Goal: Communication & Community: Answer question/provide support

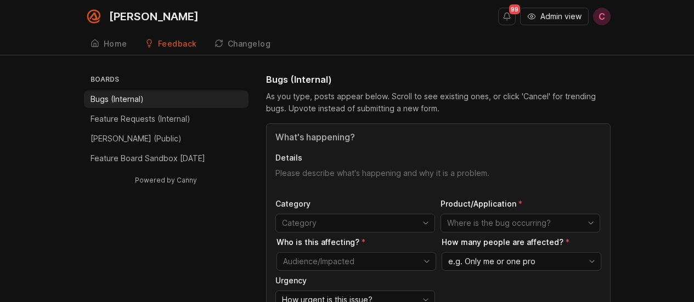
click at [546, 19] on span "Admin view" at bounding box center [560, 16] width 41 height 11
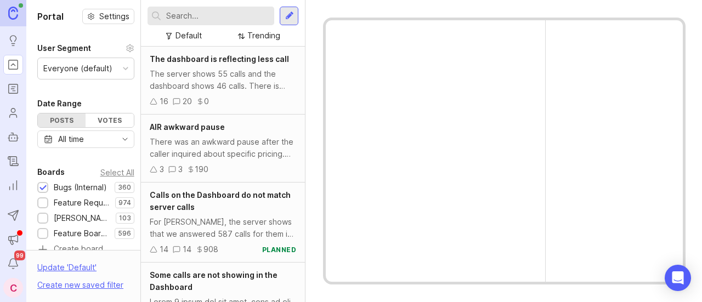
click at [199, 15] on input "text" at bounding box center [218, 16] width 104 height 12
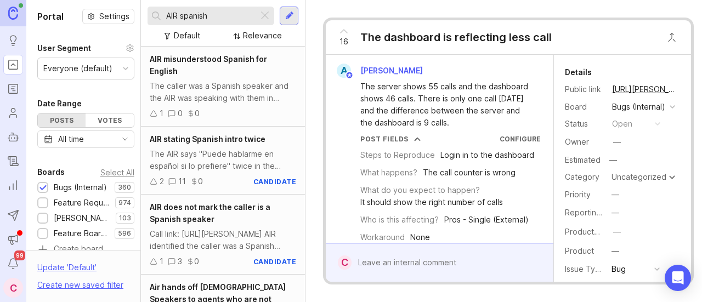
type input "AIR spanish"
click at [257, 90] on div "The caller was a Spanish speaker and the AIR was speaking with them in Spanish.…" at bounding box center [223, 92] width 146 height 24
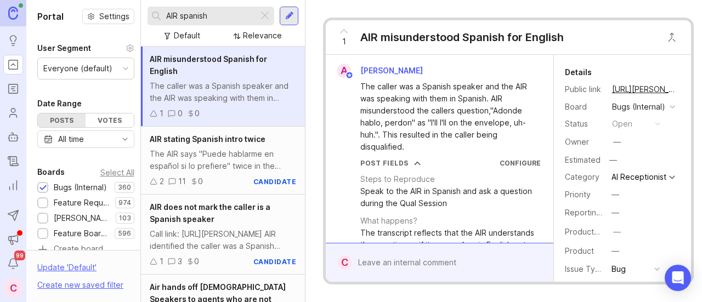
click at [236, 228] on div "Call link: [URL][PERSON_NAME] AIR identified the caller was a Spanish speaker a…" at bounding box center [223, 240] width 146 height 24
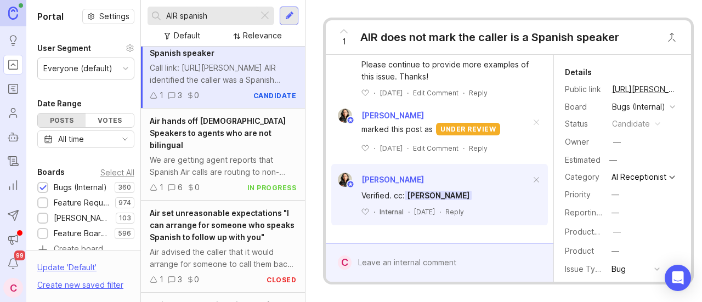
scroll to position [167, 0]
click at [222, 154] on div "We are getting agent reports that Spanish Air calls are routing to non-bilingua…" at bounding box center [223, 166] width 146 height 24
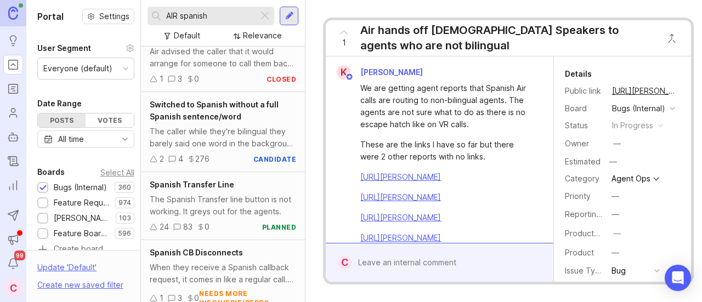
scroll to position [368, 0]
click at [246, 123] on div "Switched to Spanish without a full Spanish sentence/word The caller while they'…" at bounding box center [223, 132] width 164 height 80
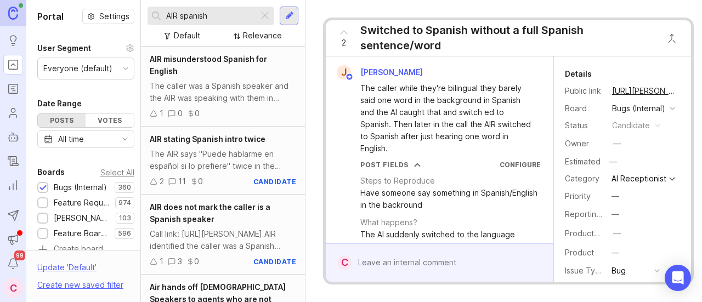
click at [231, 97] on div "The caller was a Spanish speaker and the AIR was speaking with them in Spanish.…" at bounding box center [223, 92] width 146 height 24
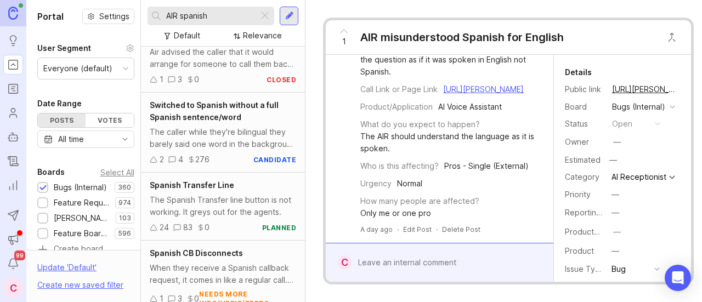
scroll to position [370, 0]
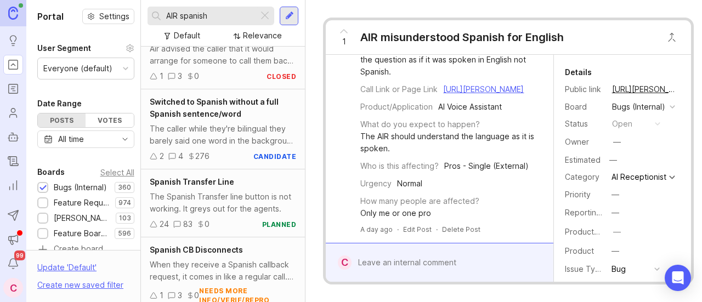
click at [215, 131] on div "The caller while they're bilingual they barely said one word in the background …" at bounding box center [223, 135] width 146 height 24
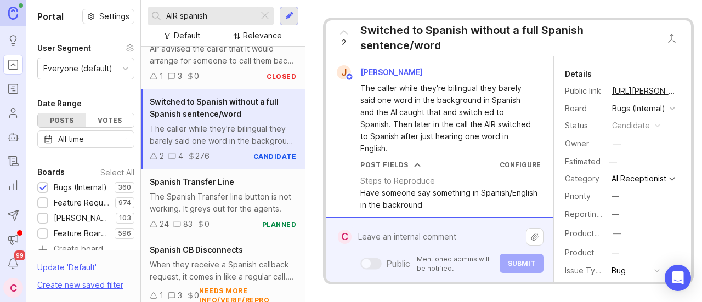
click at [416, 257] on div "Public Mentioned admins will be notified. Submit" at bounding box center [448, 250] width 192 height 47
click at [421, 231] on textarea "AIR responded to caller in Spanish" at bounding box center [439, 237] width 174 height 21
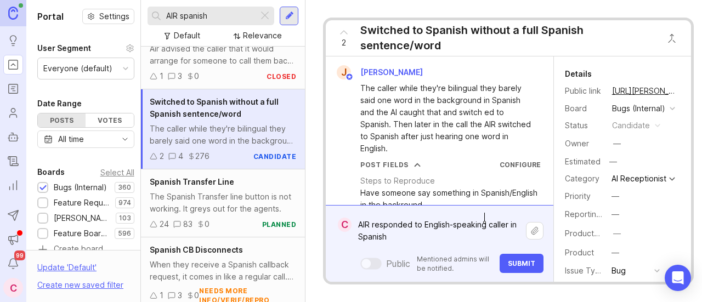
click at [418, 232] on textarea "AIR responded to English-speaking caller in Spanish" at bounding box center [439, 231] width 174 height 33
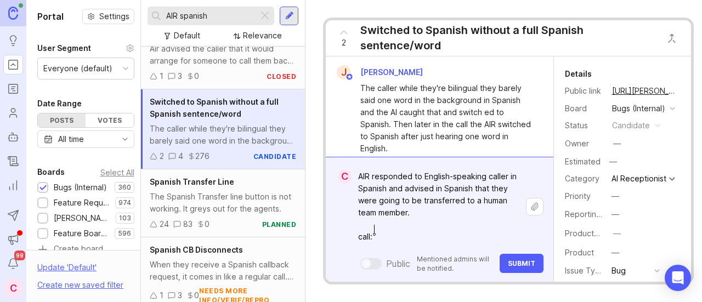
paste textarea "[URL][PERSON_NAME]"
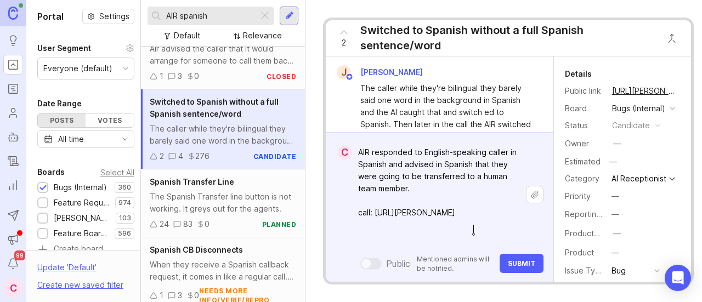
type textarea "AIR responded to English-speaking caller in Spanish and advised in Spanish that…"
click at [512, 260] on span "Submit" at bounding box center [521, 264] width 27 height 8
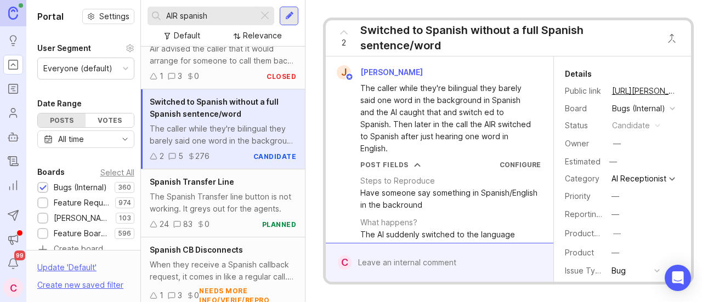
click at [347, 31] on icon at bounding box center [343, 32] width 13 height 13
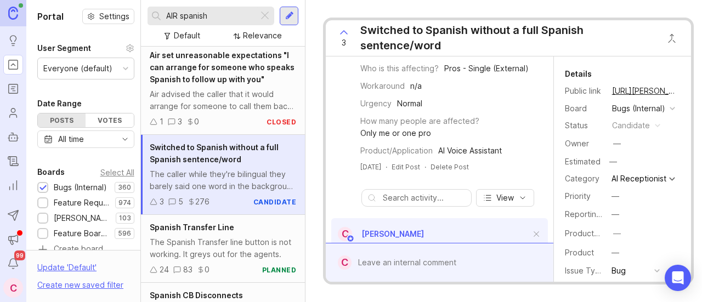
scroll to position [324, 0]
click at [680, 89] on button "copy icon" at bounding box center [687, 90] width 15 height 15
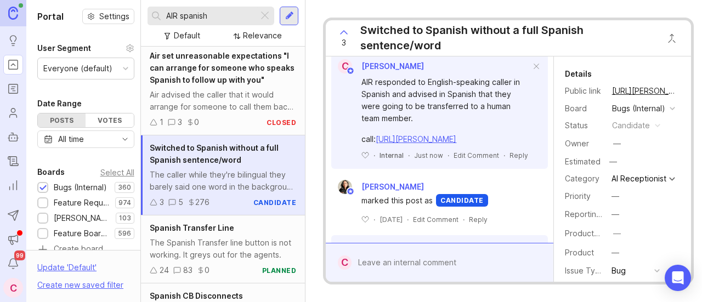
scroll to position [389, 0]
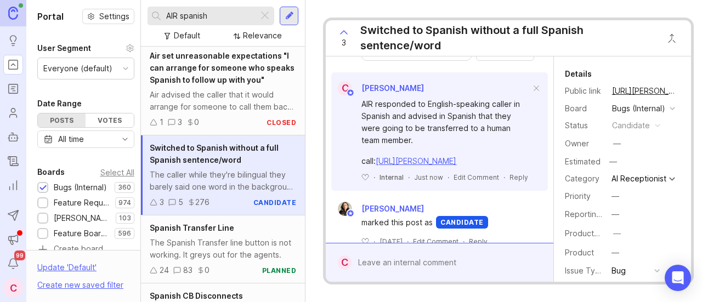
click at [680, 92] on button "copy icon" at bounding box center [687, 90] width 15 height 15
